Goal: Information Seeking & Learning: Learn about a topic

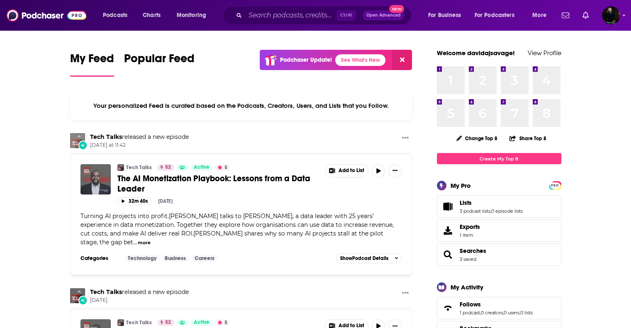
click at [76, 135] on img "Tech Talks" at bounding box center [77, 140] width 15 height 15
